Goal: Obtain resource: Download file/media

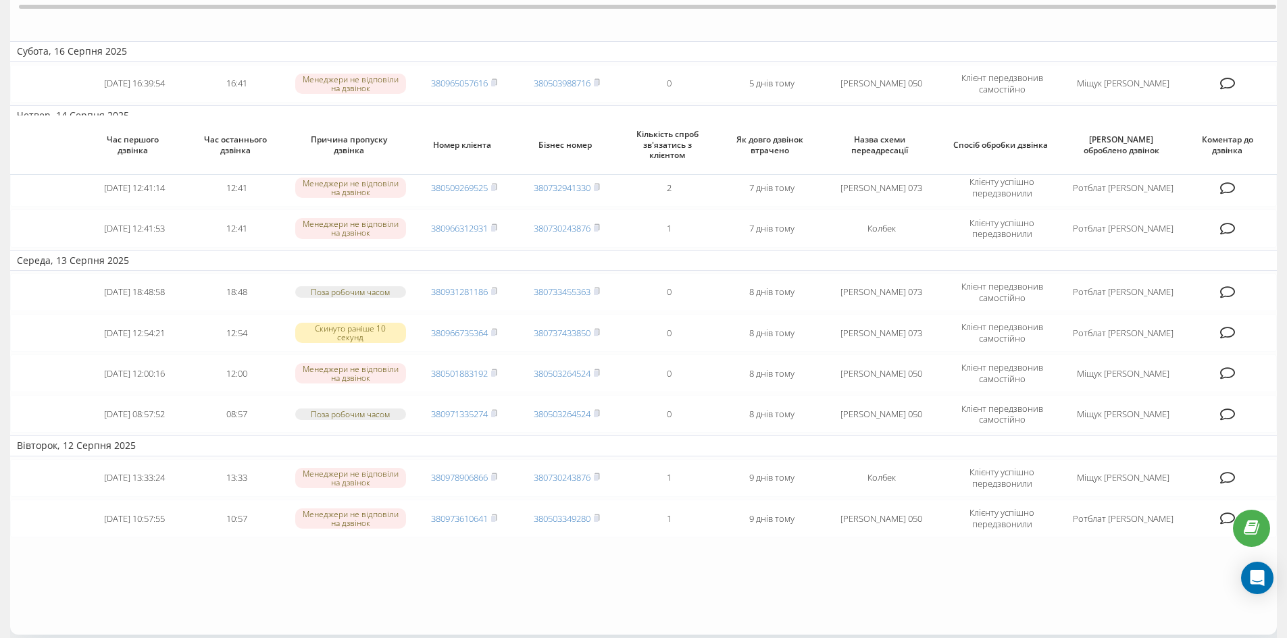
scroll to position [236, 0]
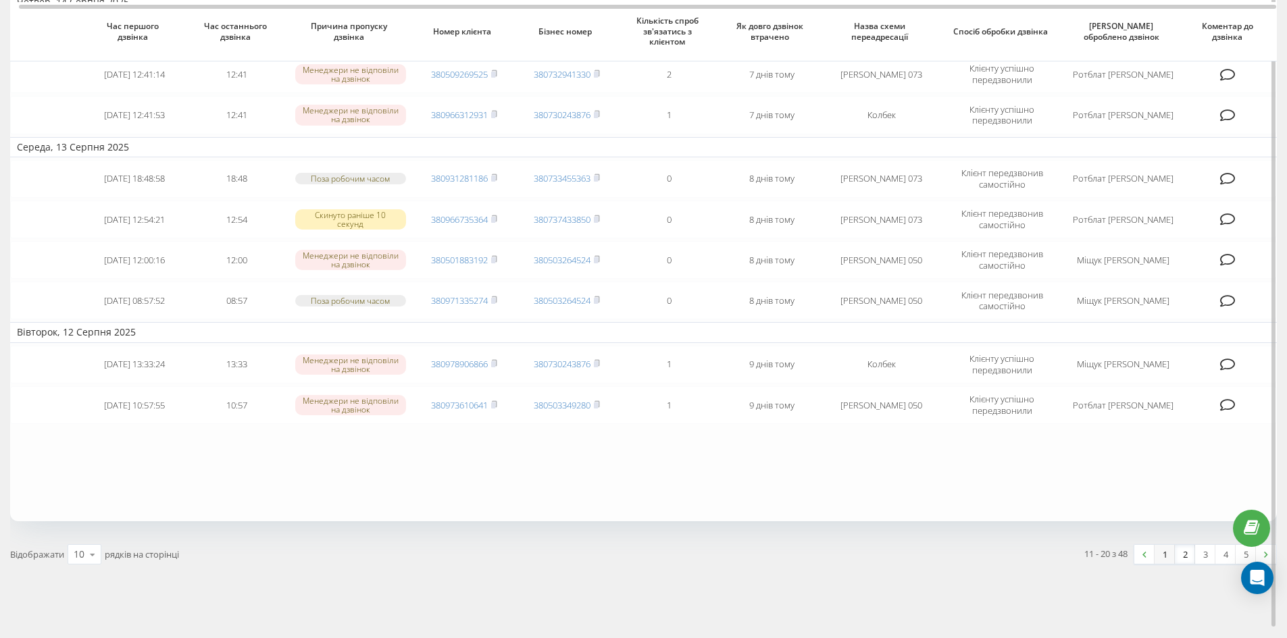
click at [1165, 557] on link "1" at bounding box center [1165, 554] width 20 height 19
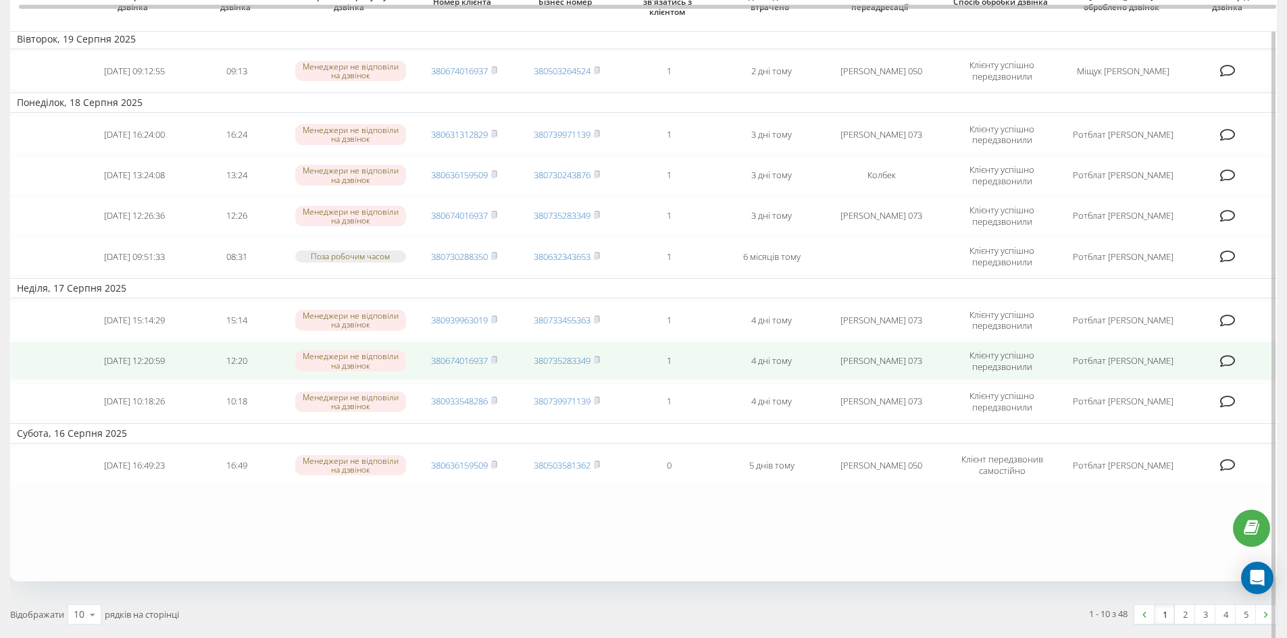
scroll to position [203, 0]
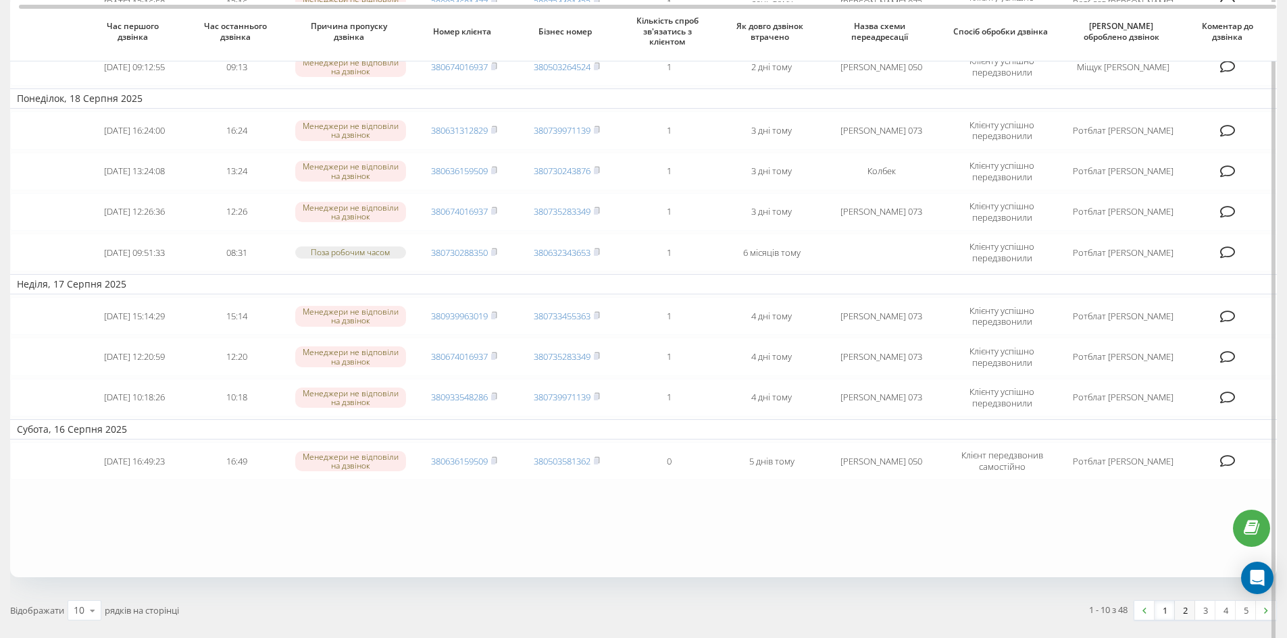
click at [1190, 614] on link "2" at bounding box center [1185, 610] width 20 height 19
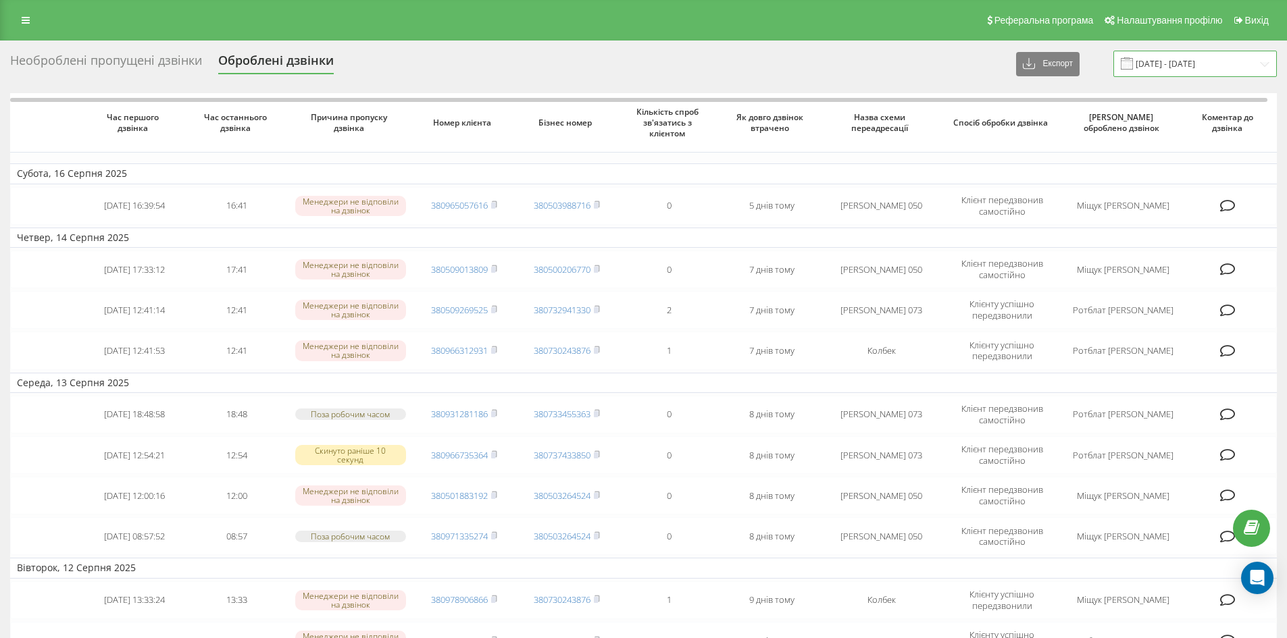
click at [1169, 56] on input "20.07.2025 - 20.08.2025" at bounding box center [1194, 64] width 163 height 26
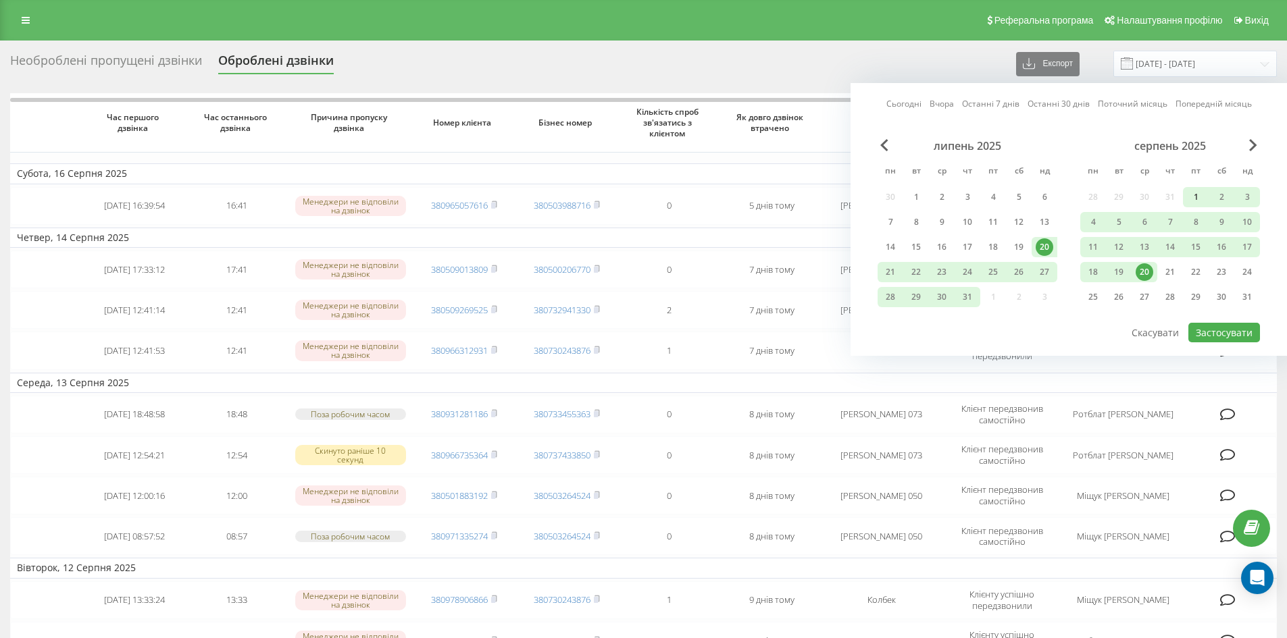
click at [1190, 193] on div "1" at bounding box center [1196, 197] width 18 height 18
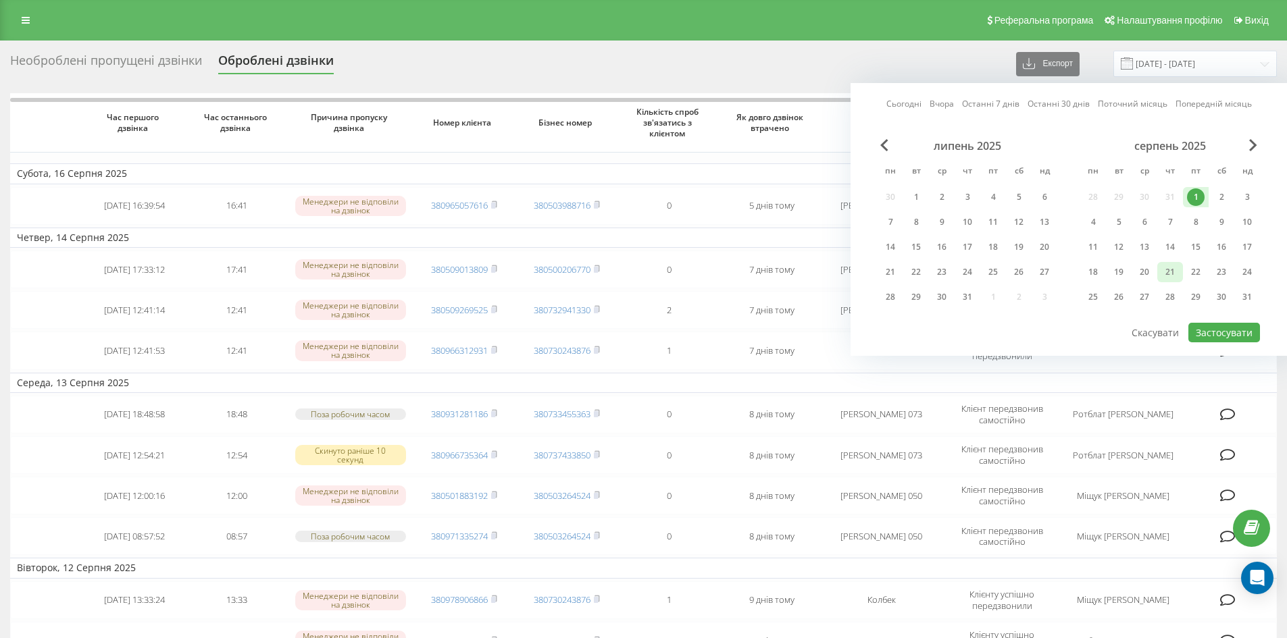
click at [1176, 272] on div "21" at bounding box center [1170, 272] width 18 height 18
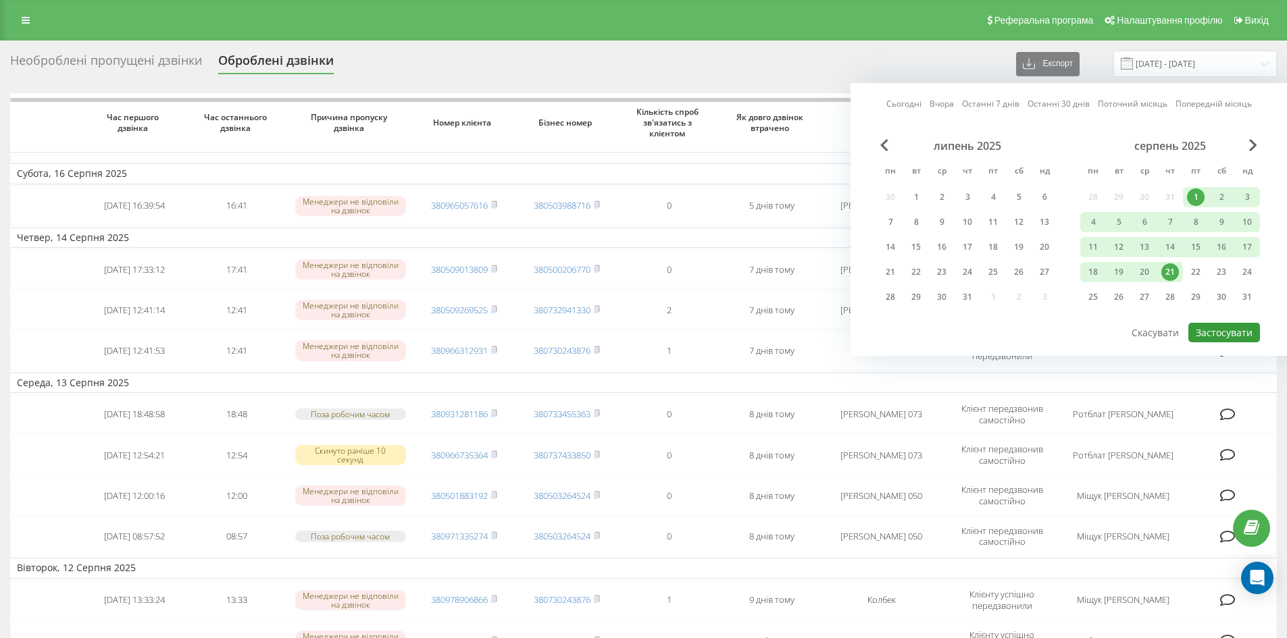
click at [1232, 334] on button "Застосувати" at bounding box center [1224, 333] width 72 height 20
type input "01.08.2025 - 21.08.2025"
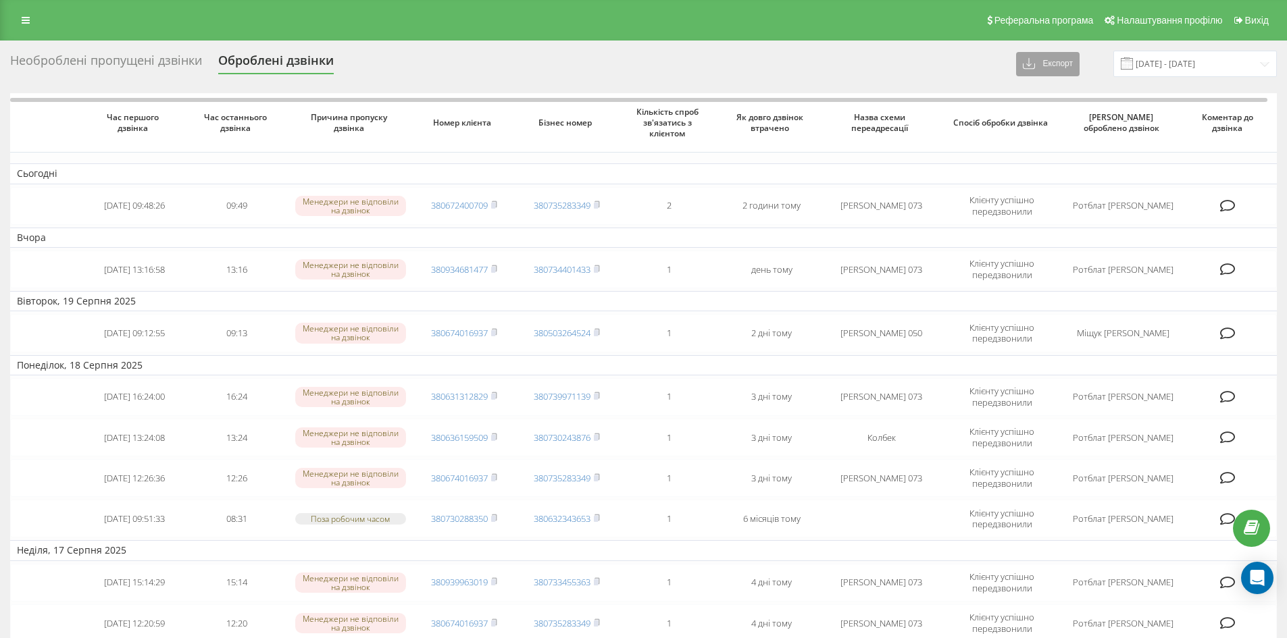
click at [1063, 66] on button "Експорт" at bounding box center [1048, 64] width 64 height 24
click at [1047, 111] on span ".xlsx" at bounding box center [1038, 113] width 20 height 13
